Goal: Task Accomplishment & Management: Complete application form

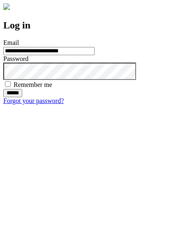
type input "**********"
click at [22, 97] on input "******" at bounding box center [12, 93] width 19 height 8
